Goal: Transaction & Acquisition: Purchase product/service

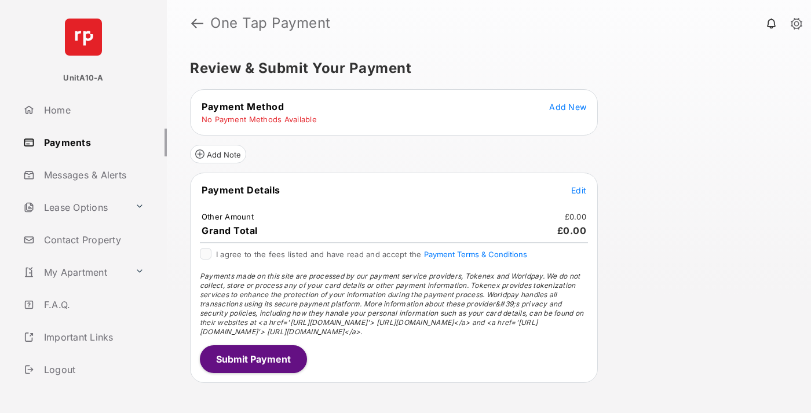
click at [568, 107] on span "Add New" at bounding box center [567, 107] width 37 height 10
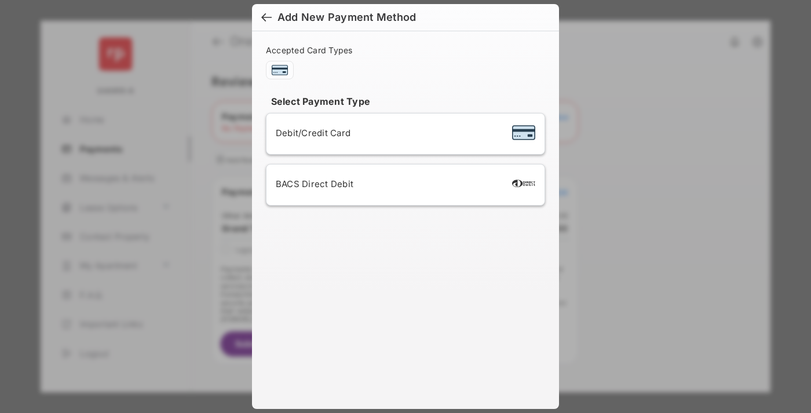
click at [310, 133] on span "Debit/Credit Card" at bounding box center [313, 132] width 75 height 11
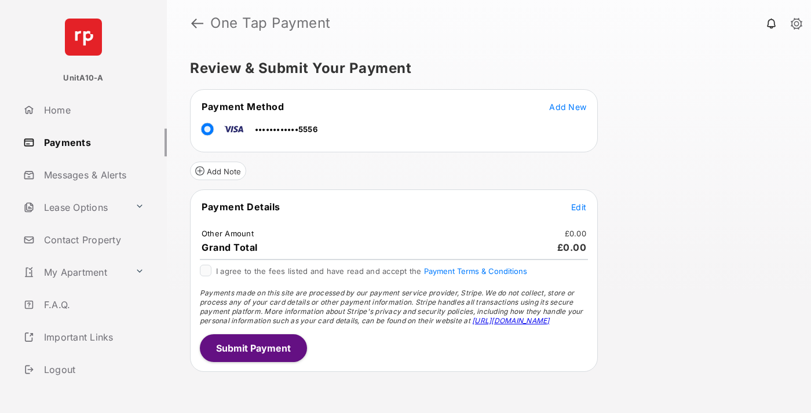
click at [579, 207] on span "Edit" at bounding box center [578, 207] width 15 height 10
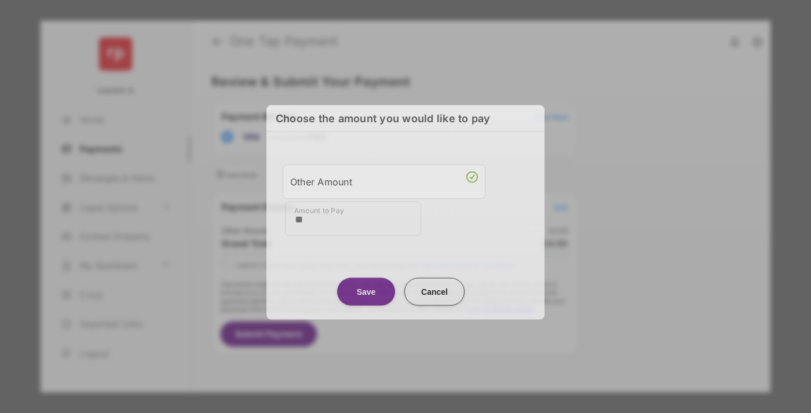
type input "**"
click at [366, 287] on button "Save" at bounding box center [366, 291] width 58 height 28
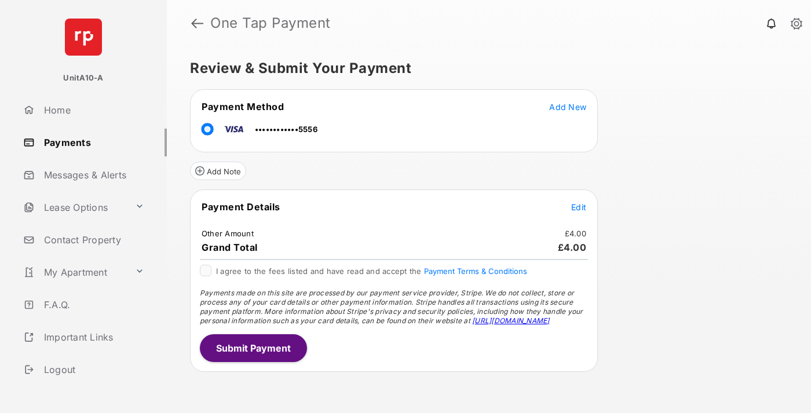
click at [253, 348] on button "Submit Payment" at bounding box center [253, 348] width 107 height 28
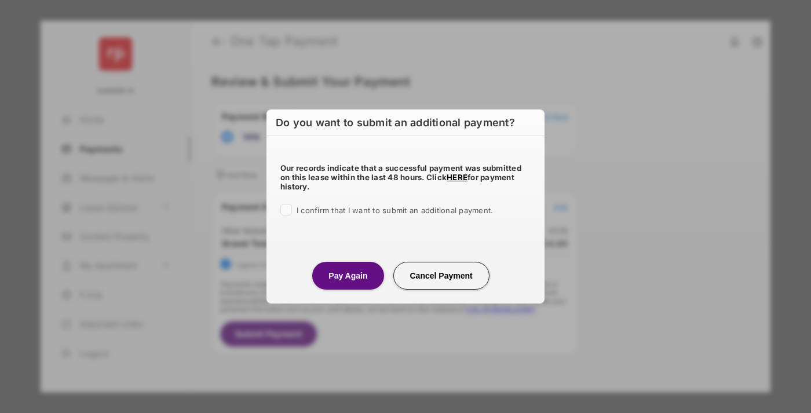
click at [348, 275] on button "Pay Again" at bounding box center [347, 276] width 71 height 28
